Goal: Communication & Community: Answer question/provide support

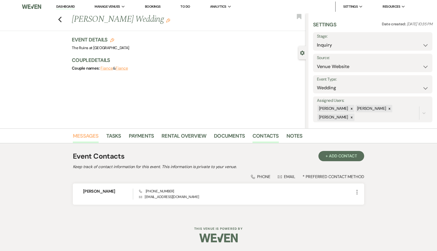
click at [86, 134] on link "Messages" at bounding box center [86, 137] width 26 height 11
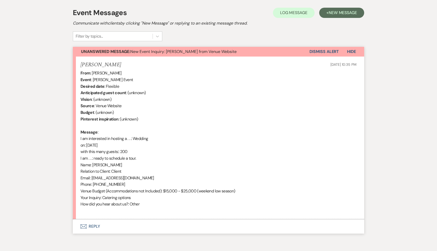
scroll to position [167, 0]
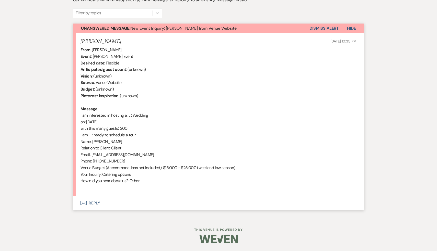
click at [93, 203] on button "Envelope Reply" at bounding box center [218, 203] width 291 height 14
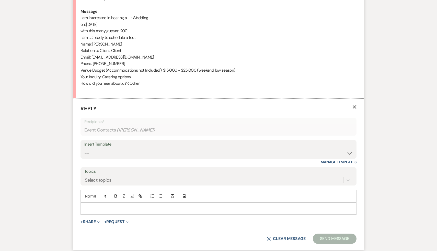
scroll to position [264, 0]
click at [349, 152] on select "-- Weven Planning Portal Introduction (Booked Events) Initial Inquiry Response …" at bounding box center [218, 153] width 268 height 10
select select "566"
click at [84, 148] on select "-- Weven Planning Portal Introduction (Booked Events) Initial Inquiry Response …" at bounding box center [218, 153] width 268 height 10
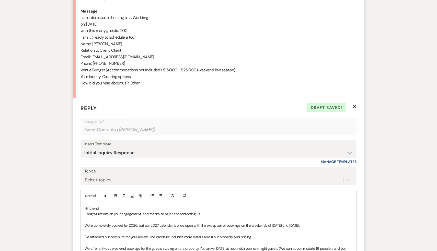
click at [109, 208] on p "Hi {client}" at bounding box center [219, 208] width 268 height 6
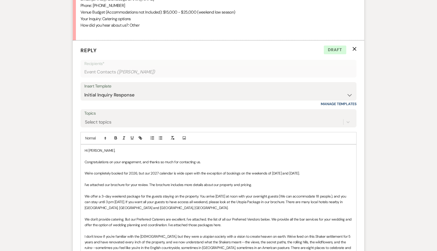
scroll to position [323, 0]
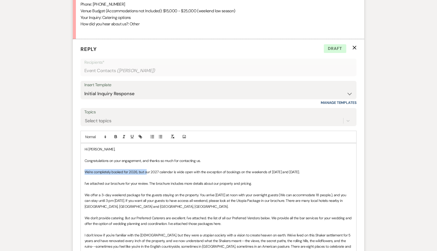
drag, startPoint x: 146, startPoint y: 172, endPoint x: 71, endPoint y: 175, distance: 75.1
click at [71, 175] on div "Messages Tasks Payments Rental Overview Documents Contacts Notes Event Messages…" at bounding box center [218, 90] width 437 height 571
click at [216, 159] on p "Congratulations on your engagement, and thanks so much for contacting us." at bounding box center [219, 161] width 268 height 6
drag, startPoint x: 146, startPoint y: 172, endPoint x: 81, endPoint y: 173, distance: 64.6
click at [81, 173] on div "Hi [PERSON_NAME], Congratulations on your engagement, and thanks so much for co…" at bounding box center [218, 214] width 275 height 143
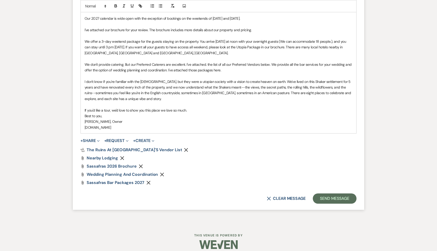
scroll to position [478, 0]
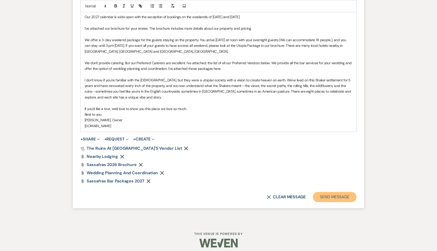
click at [341, 197] on button "Send Message" at bounding box center [335, 197] width 44 height 10
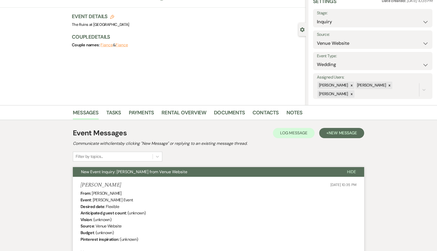
scroll to position [0, 0]
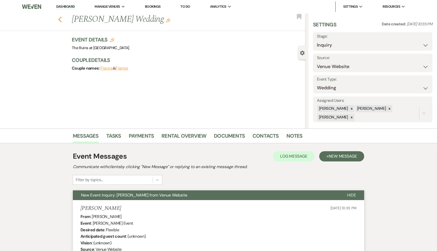
click at [60, 16] on icon "Previous" at bounding box center [60, 19] width 4 height 6
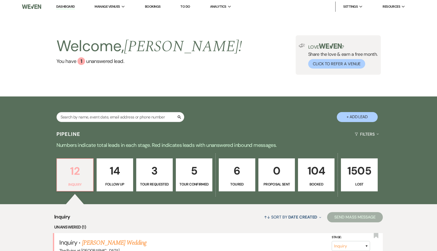
click at [75, 170] on p "12" at bounding box center [75, 170] width 30 height 17
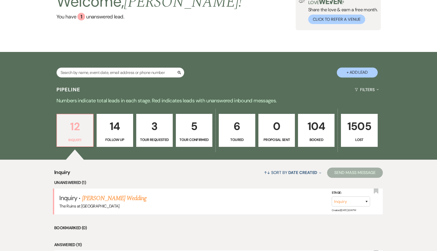
scroll to position [83, 0]
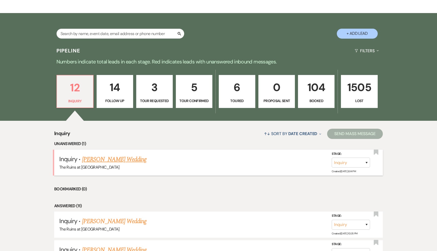
click at [123, 158] on link "[PERSON_NAME] Wedding" at bounding box center [114, 159] width 65 height 9
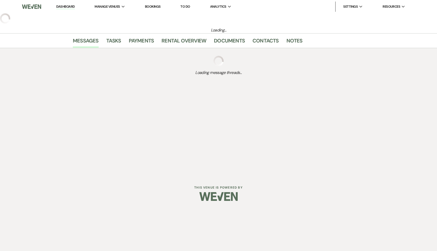
select select "5"
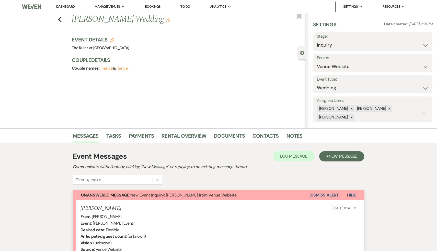
click at [331, 196] on button "Dismiss Alert" at bounding box center [323, 195] width 29 height 10
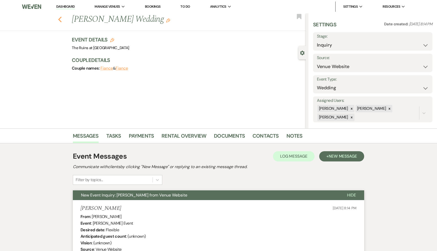
click at [60, 21] on use "button" at bounding box center [59, 20] width 3 height 6
